Goal: Check status: Check status

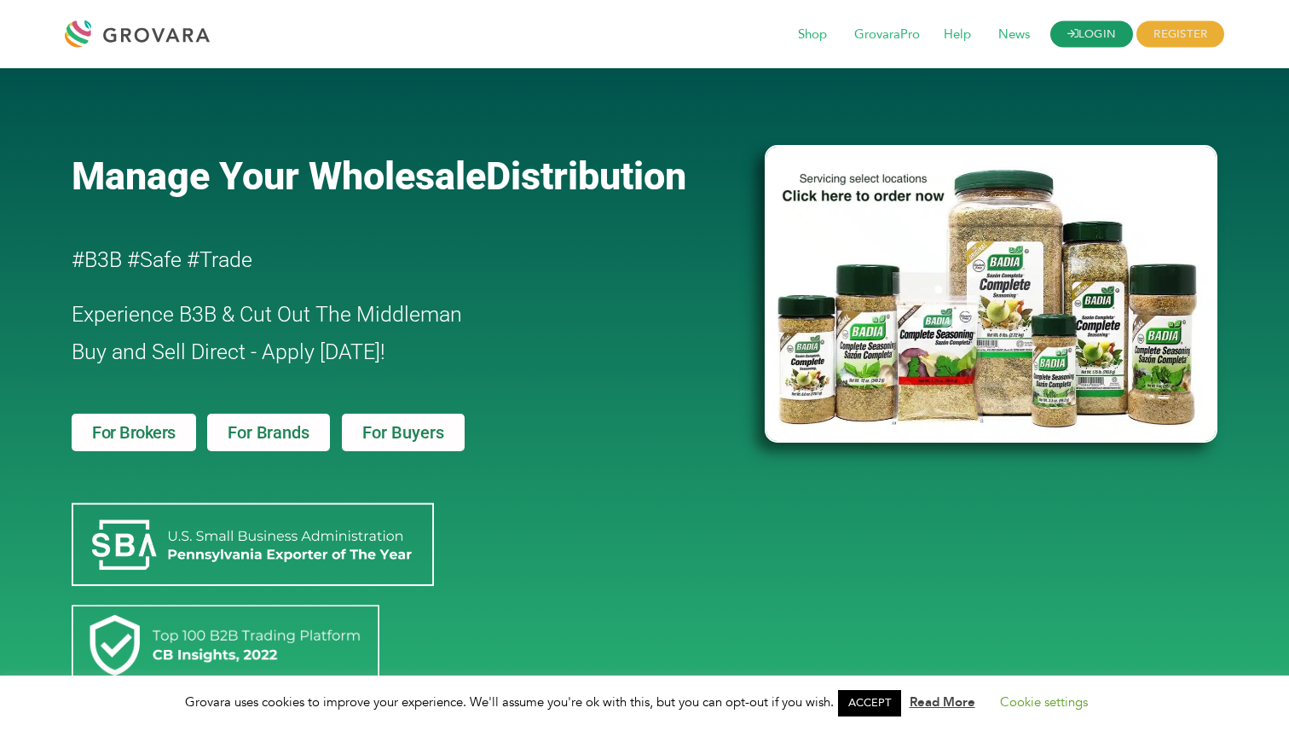
click at [1100, 41] on link "LOGIN" at bounding box center [1092, 34] width 84 height 26
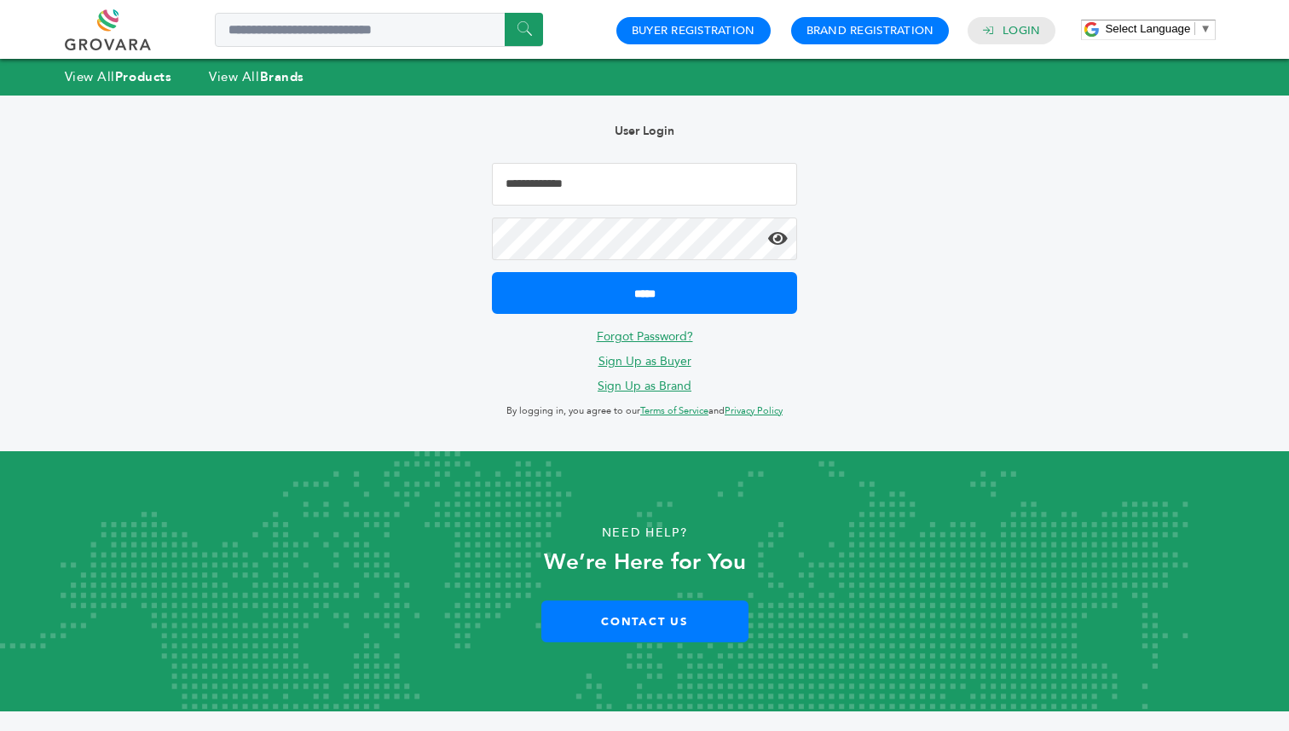
click at [570, 190] on input "Email Address" at bounding box center [644, 184] width 305 height 43
type input "**********"
click at [492, 272] on input "*****" at bounding box center [644, 293] width 305 height 42
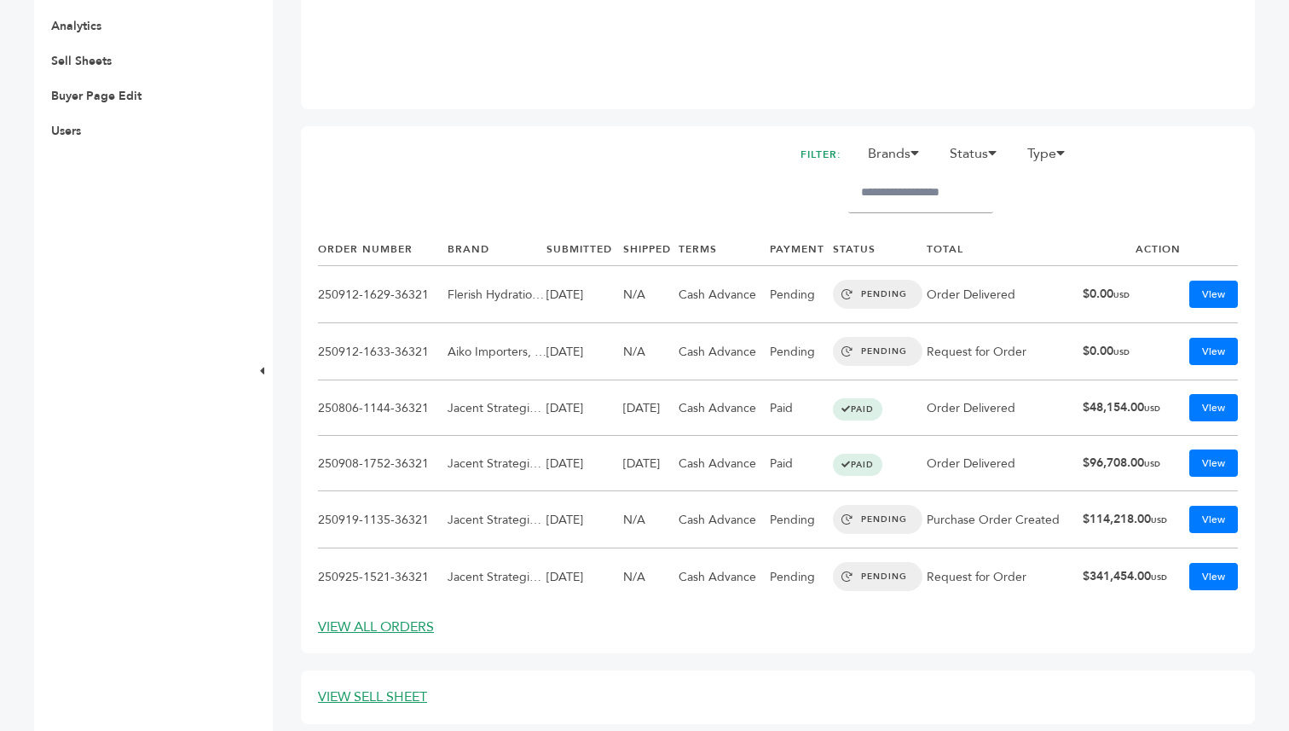
scroll to position [627, 0]
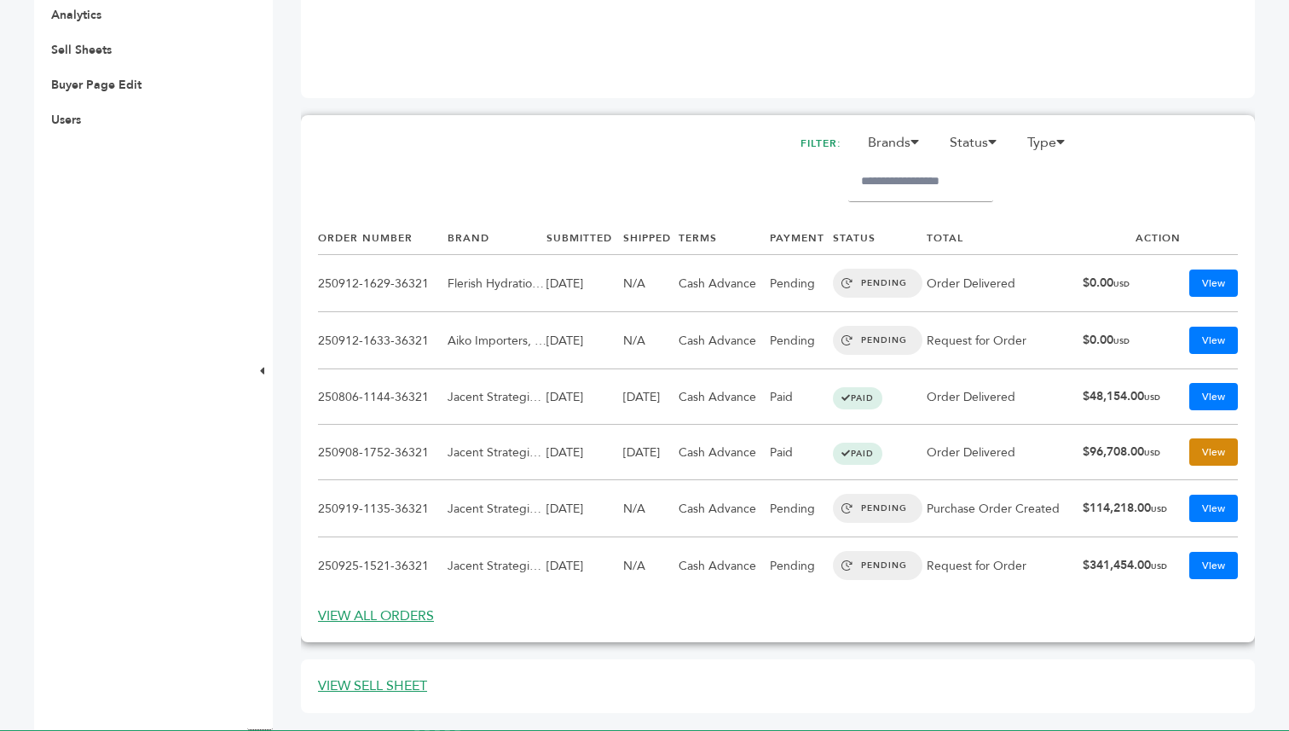
click at [1215, 447] on link "View" at bounding box center [1213, 451] width 49 height 27
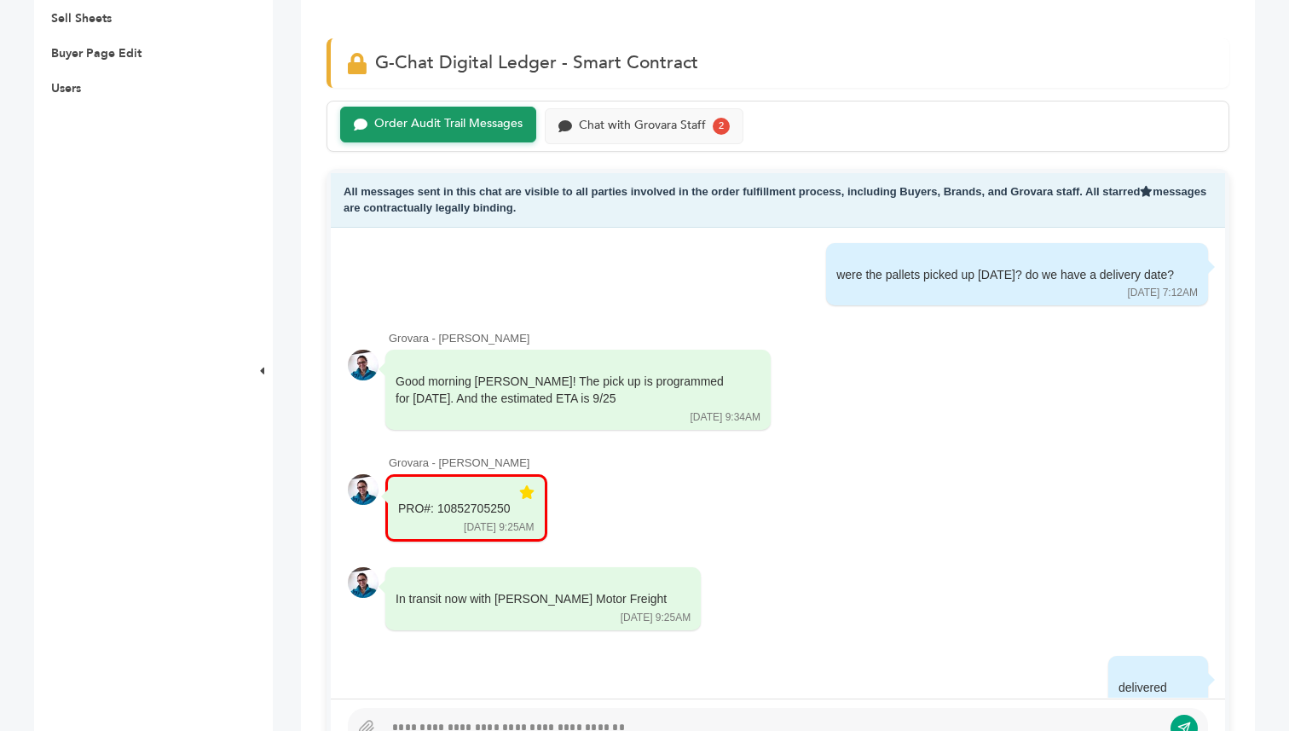
scroll to position [5289, 0]
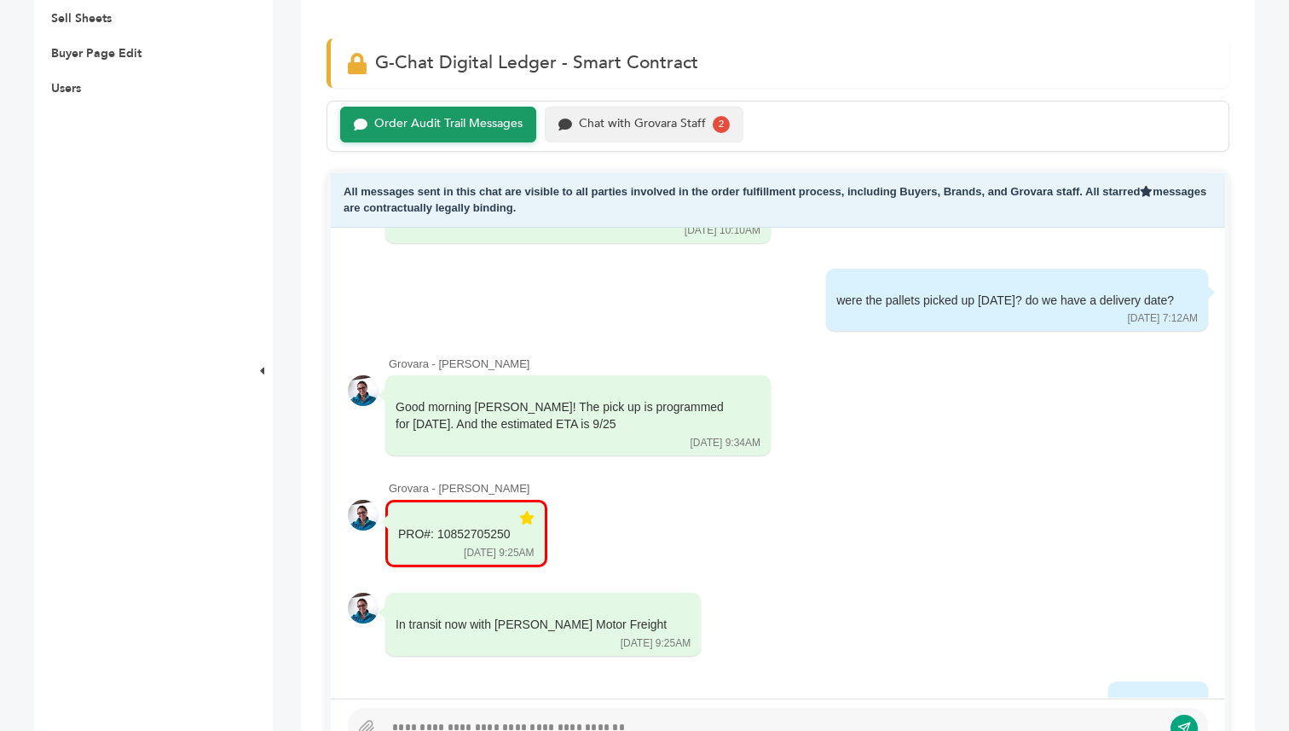
click at [680, 135] on div "Chat with Grovara Staff 2" at bounding box center [644, 125] width 199 height 36
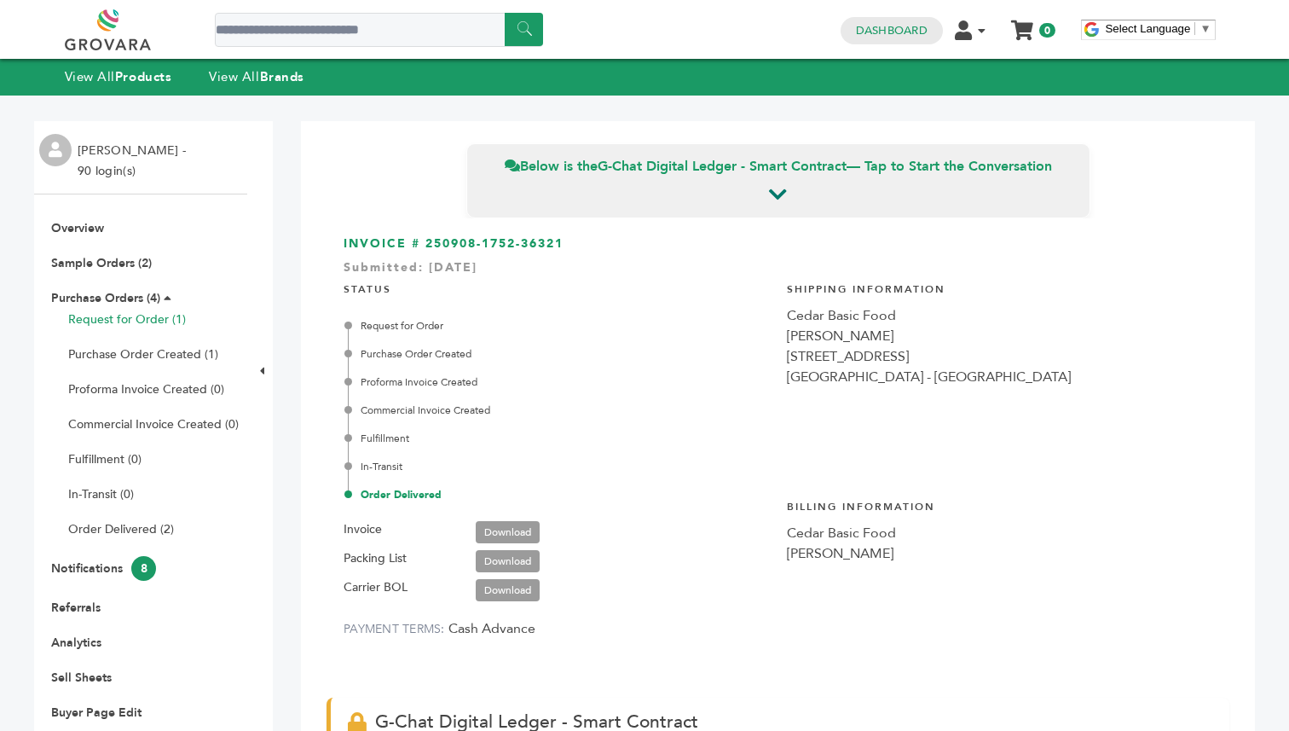
click at [101, 315] on link "Request for Order (1)" at bounding box center [127, 319] width 118 height 16
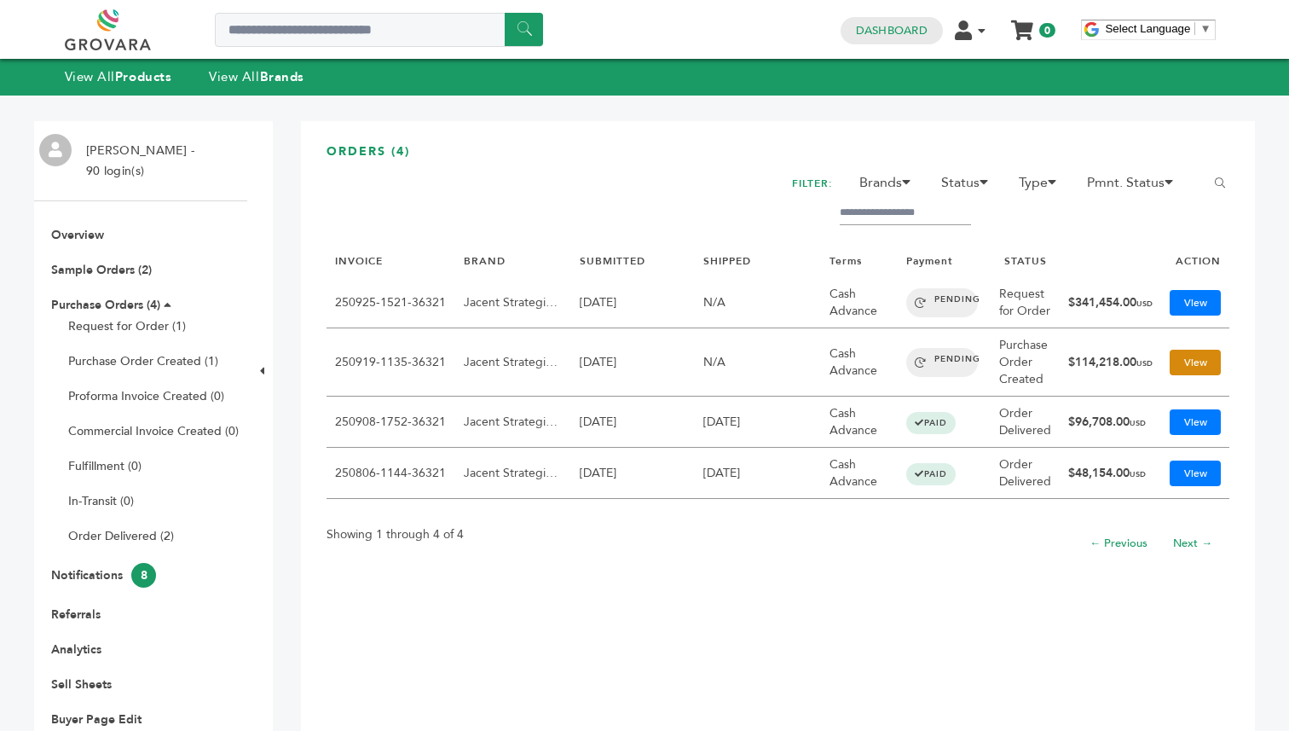
click at [1194, 355] on link "View" at bounding box center [1195, 363] width 51 height 26
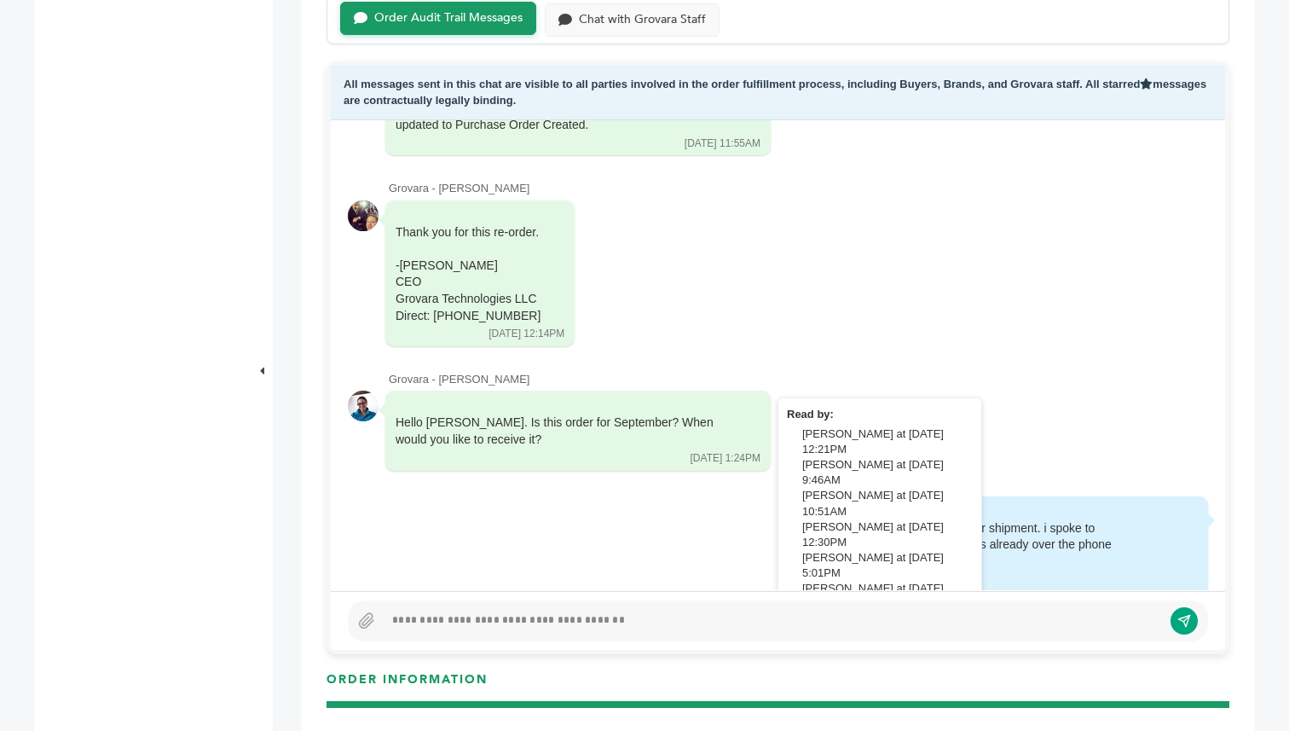
scroll to position [169, 0]
